Goal: Task Accomplishment & Management: Manage account settings

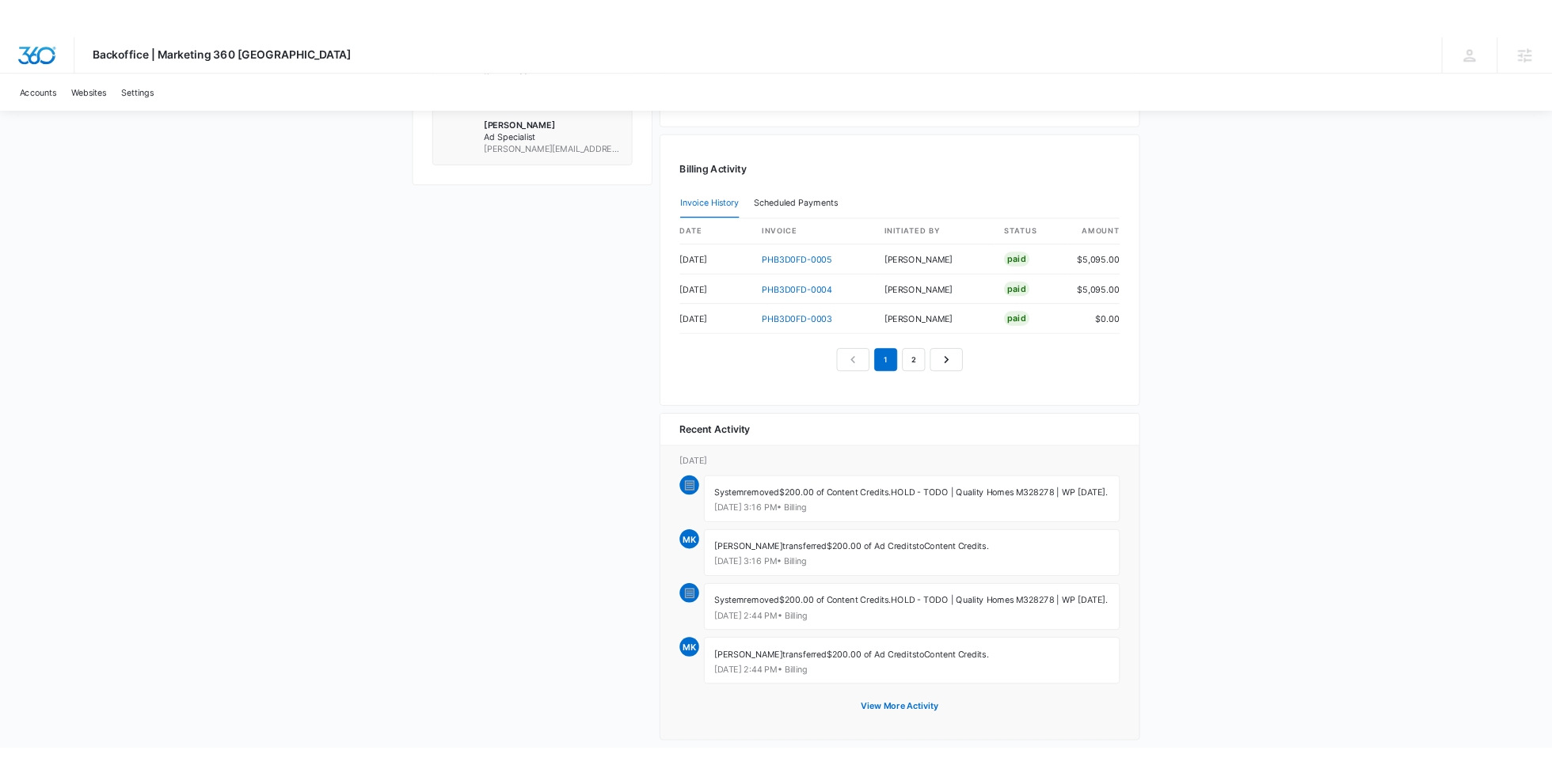
scroll to position [1492, 0]
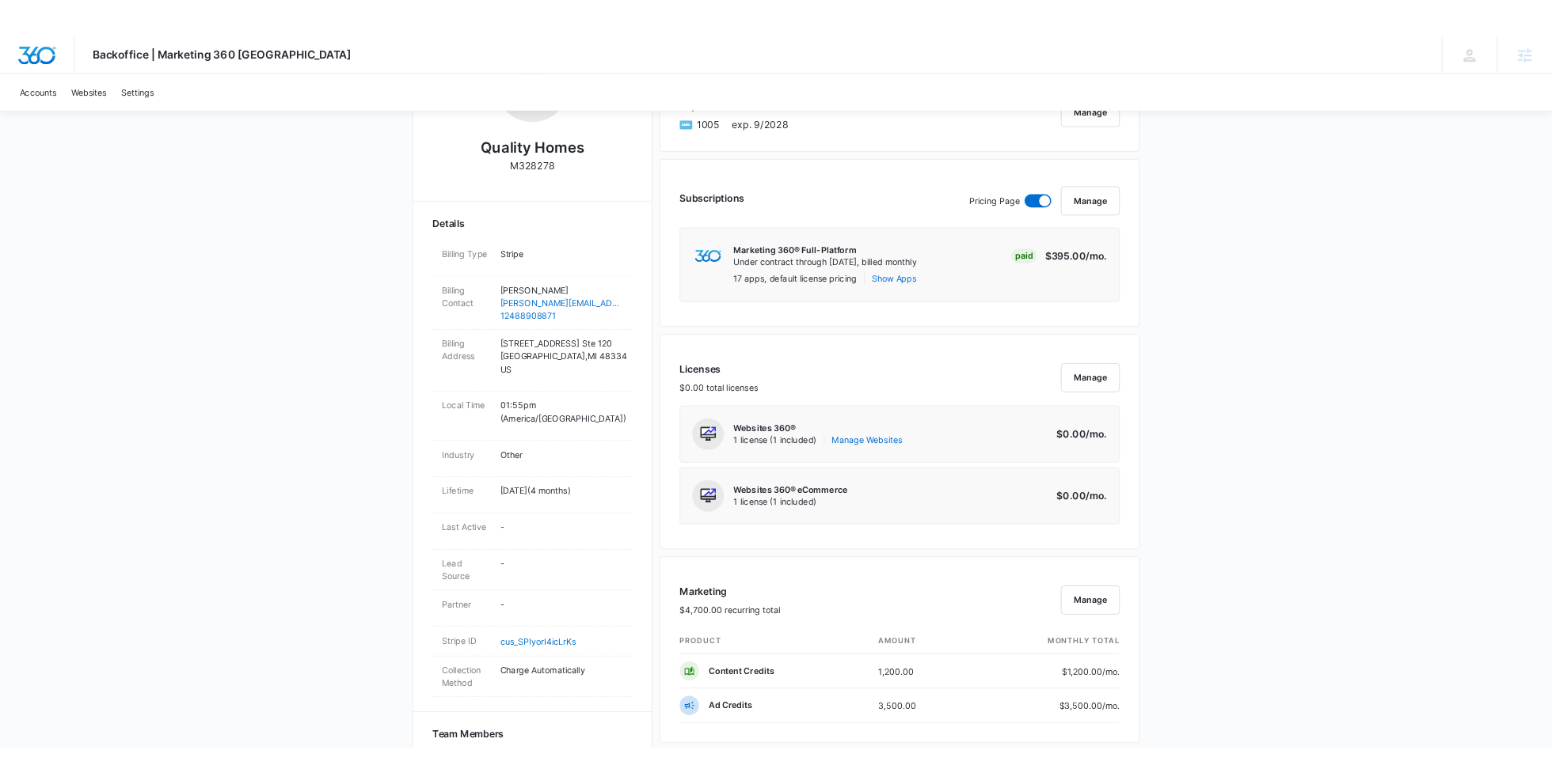
scroll to position [81, 0]
